Goal: Transaction & Acquisition: Purchase product/service

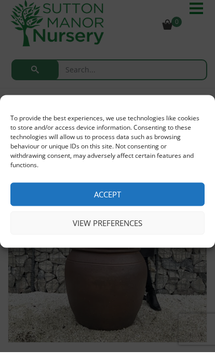
scroll to position [10, 0]
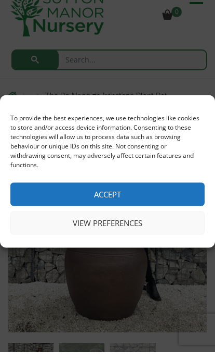
click at [186, 197] on button "Accept" at bounding box center [107, 203] width 195 height 23
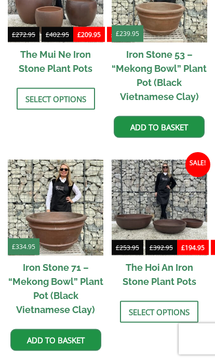
scroll to position [1161, 0]
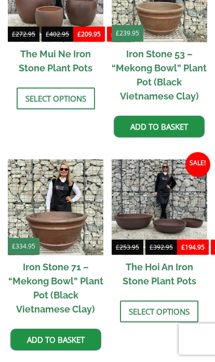
click at [191, 207] on img at bounding box center [160, 207] width 96 height 96
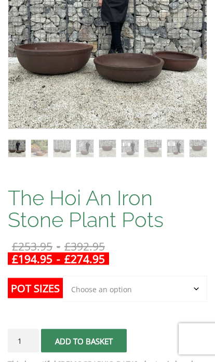
scroll to position [225, 0]
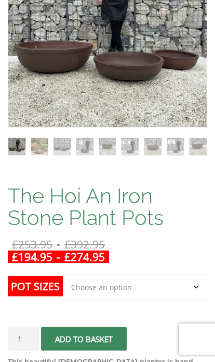
click at [201, 281] on select "Choose an option 3rd to Largest Pot In The Picture 2nd to Largest Pot In The Pi…" at bounding box center [135, 287] width 145 height 26
select select "Largest pot In The Picture"
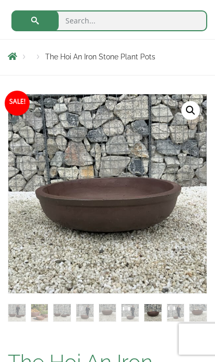
scroll to position [0, 0]
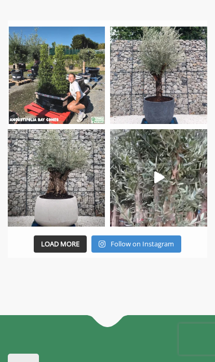
scroll to position [1971, 0]
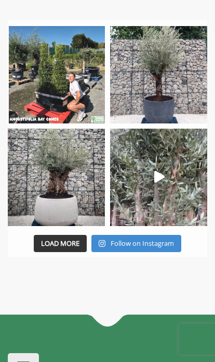
click at [70, 206] on img at bounding box center [56, 177] width 97 height 97
